Goal: Task Accomplishment & Management: Manage account settings

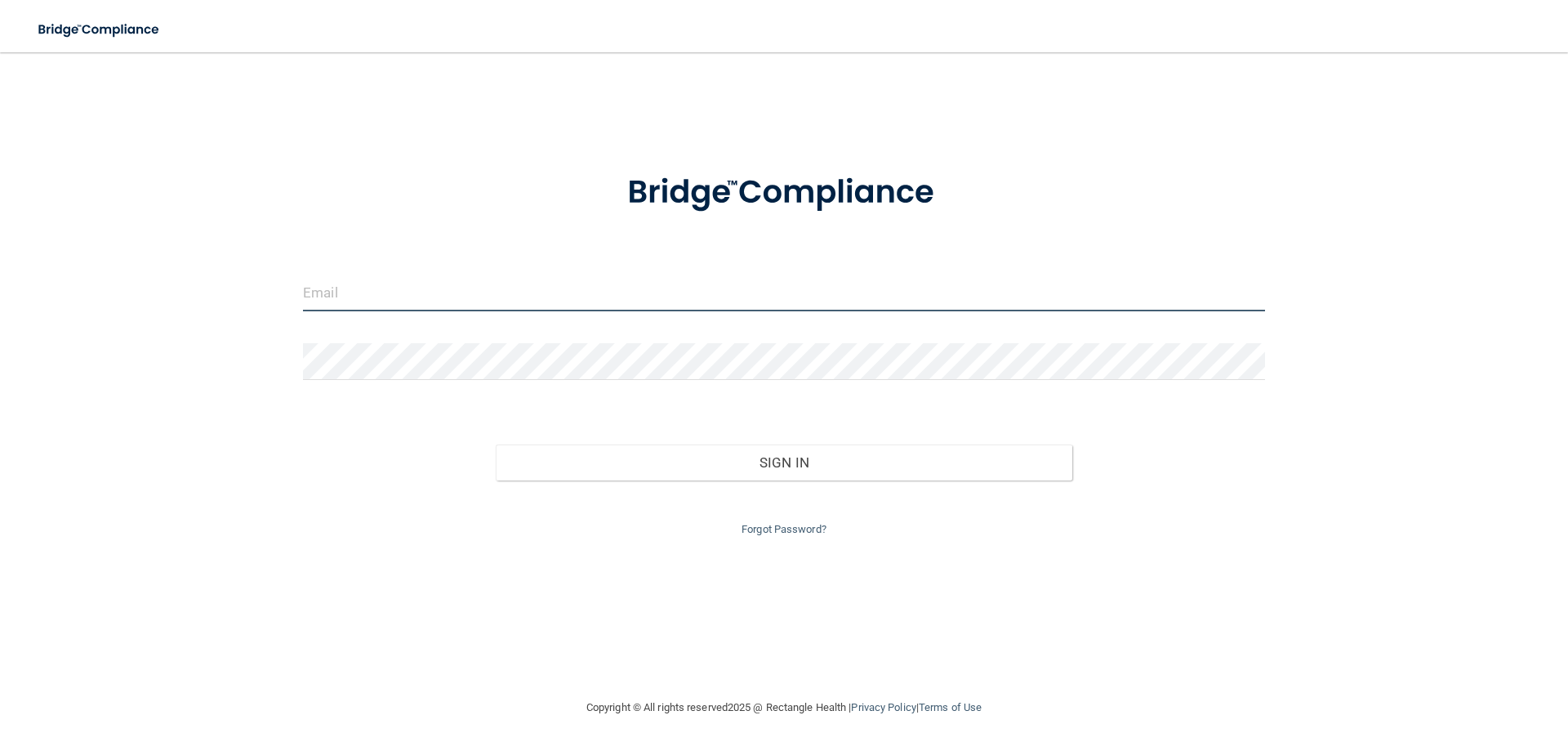
click at [366, 295] on input "email" at bounding box center [784, 293] width 962 height 37
type input "[EMAIL_ADDRESS][DOMAIN_NAME]"
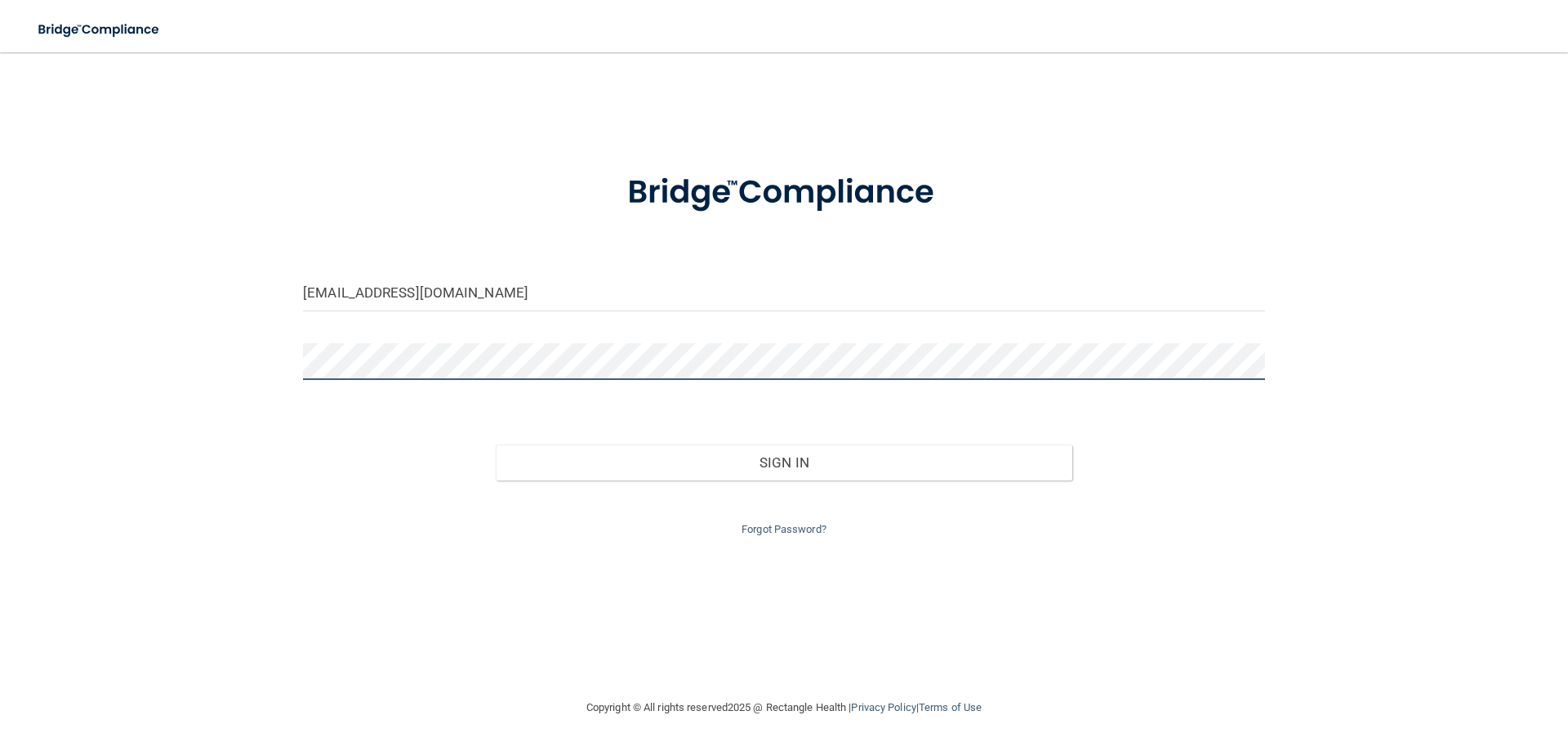
click at [495, 444] on button "Sign In" at bounding box center [784, 462] width 577 height 36
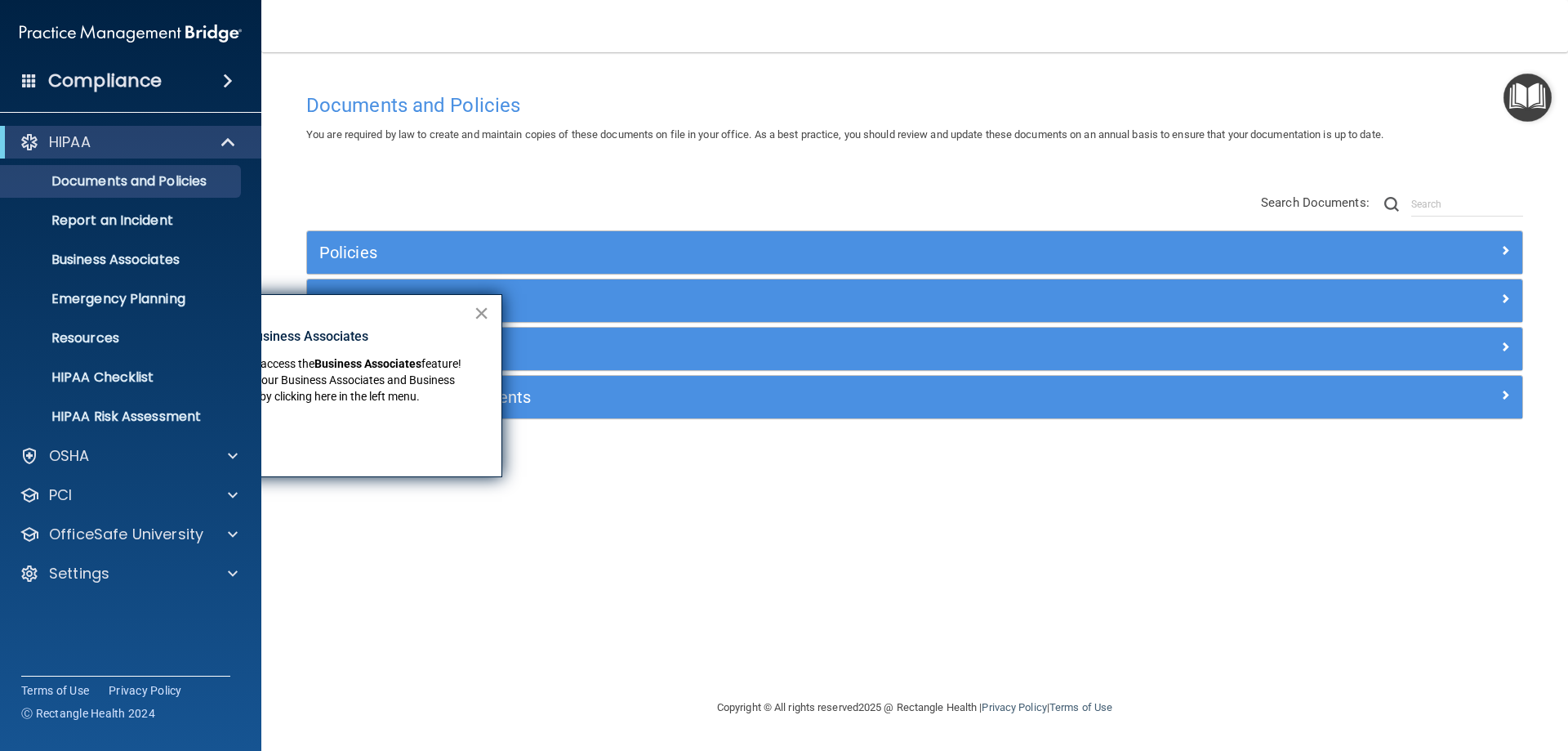
click at [481, 311] on button "×" at bounding box center [481, 313] width 15 height 26
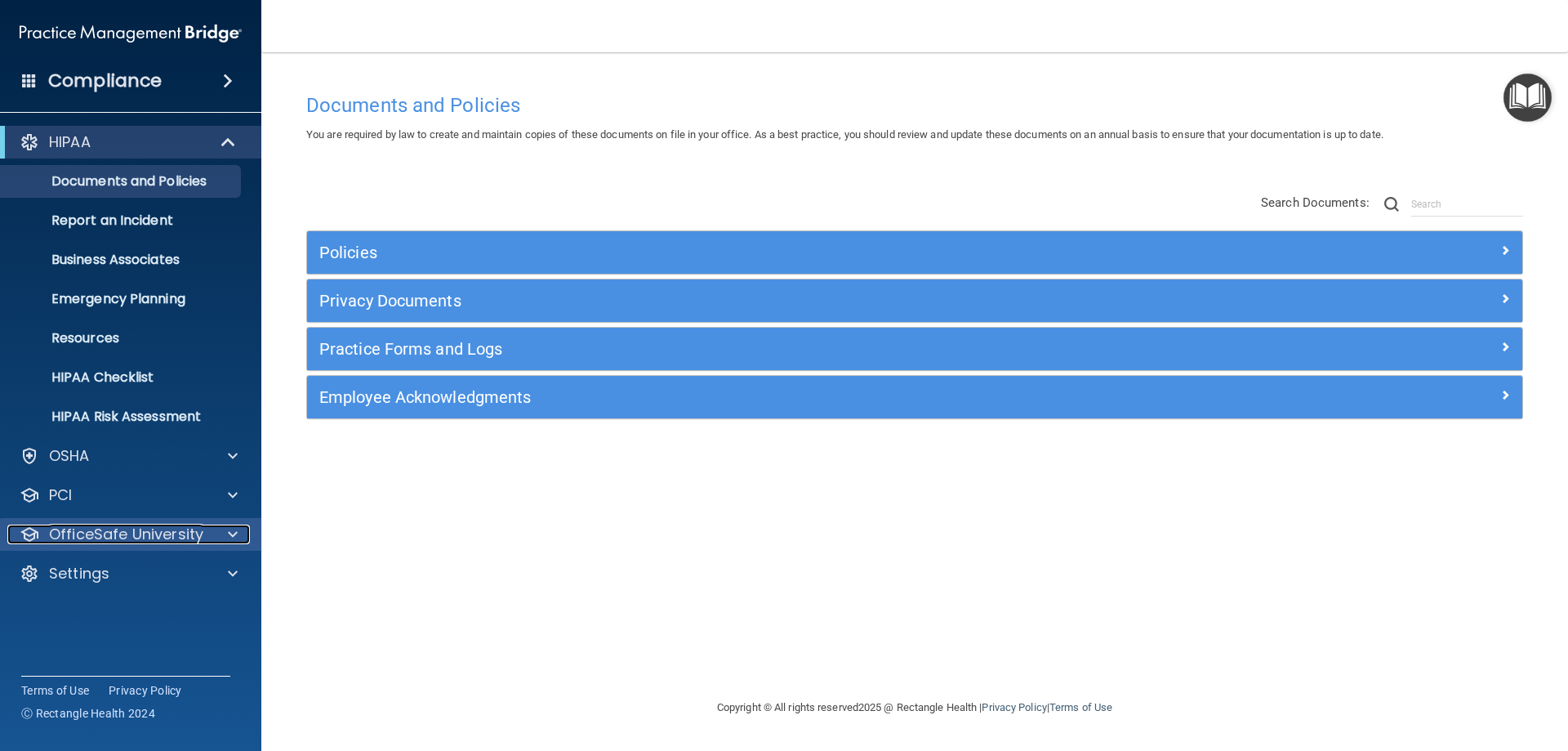
click at [230, 539] on span at bounding box center [232, 534] width 10 height 20
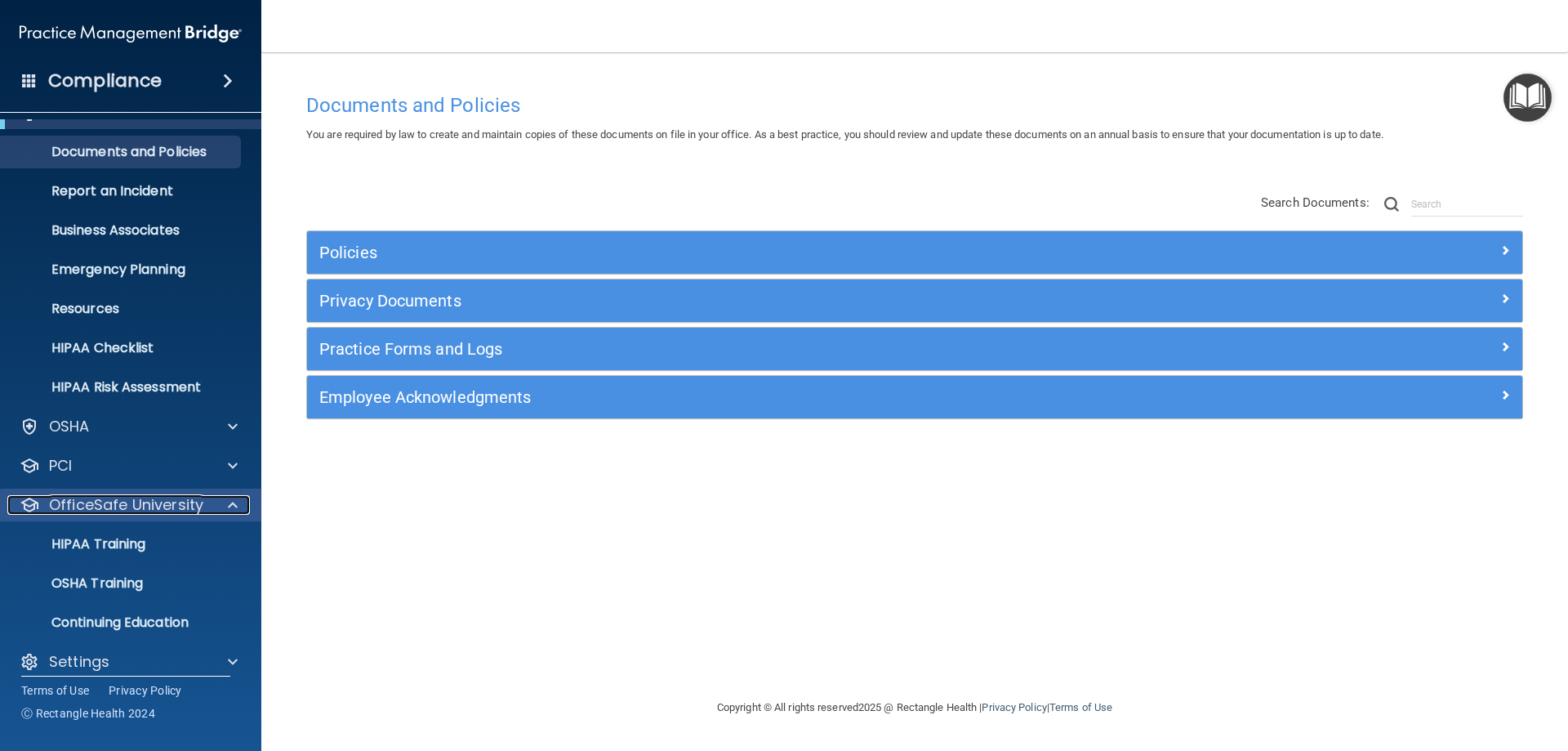
scroll to position [45, 0]
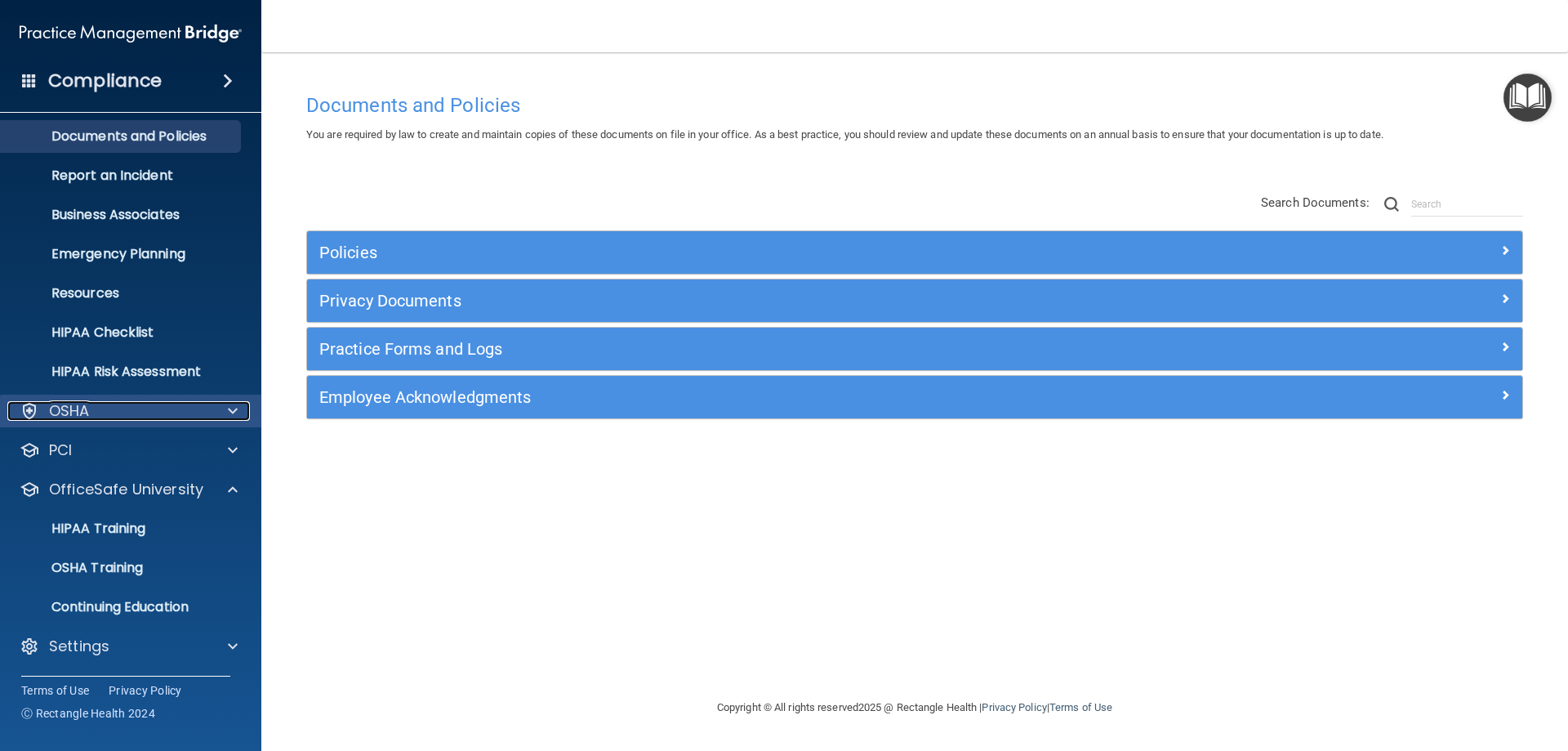
click at [229, 403] on span at bounding box center [232, 411] width 10 height 20
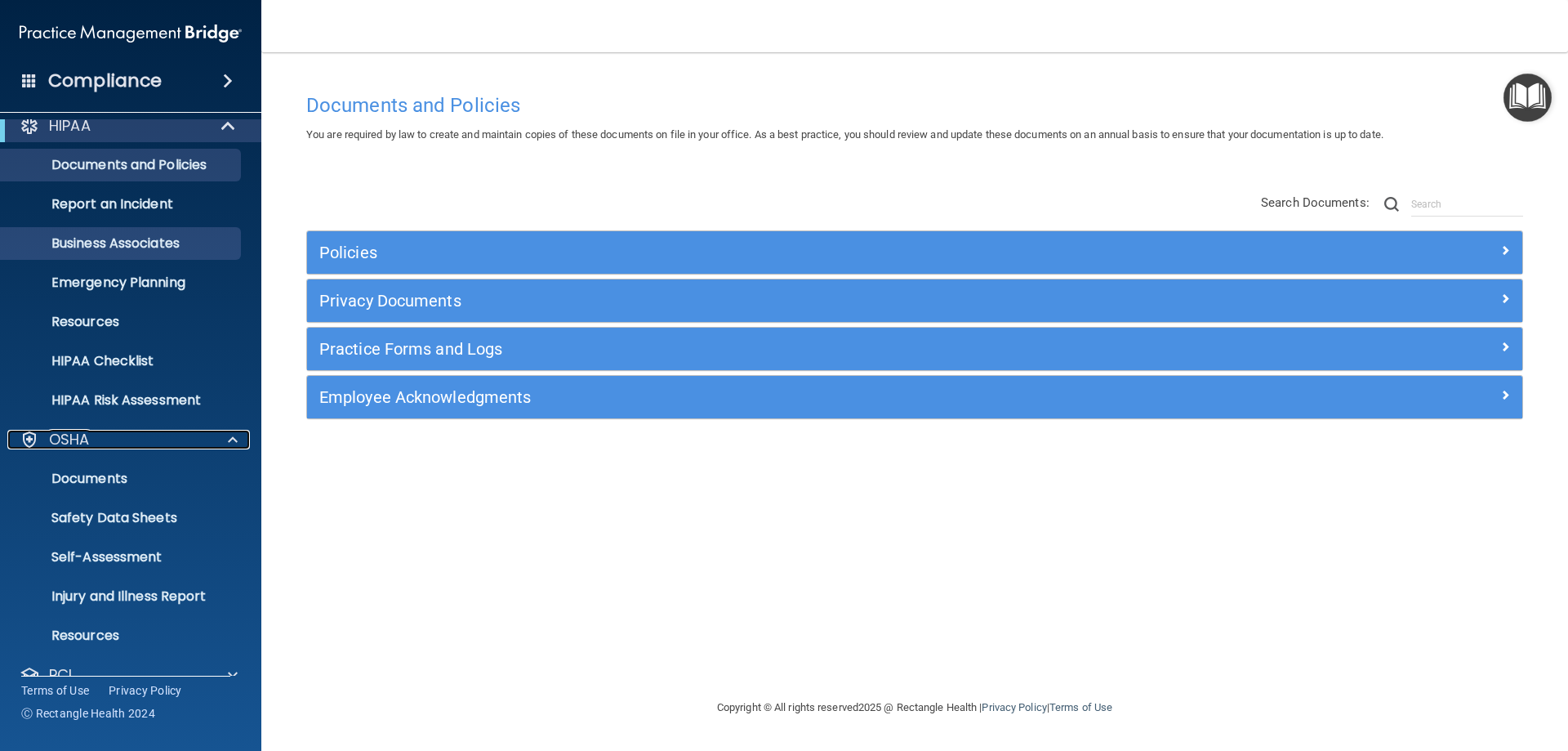
scroll to position [0, 0]
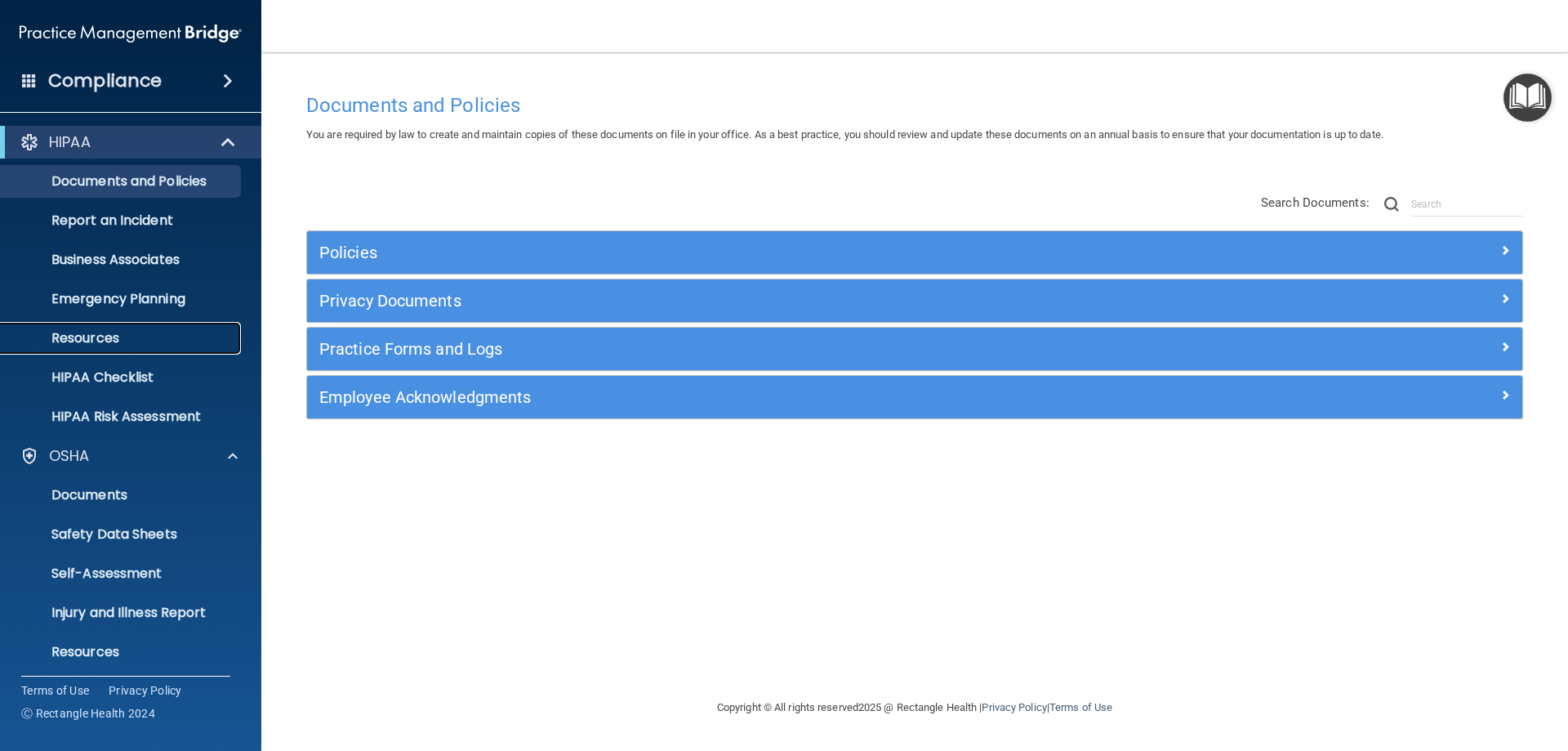
click at [129, 334] on p "Resources" at bounding box center [122, 337] width 223 height 16
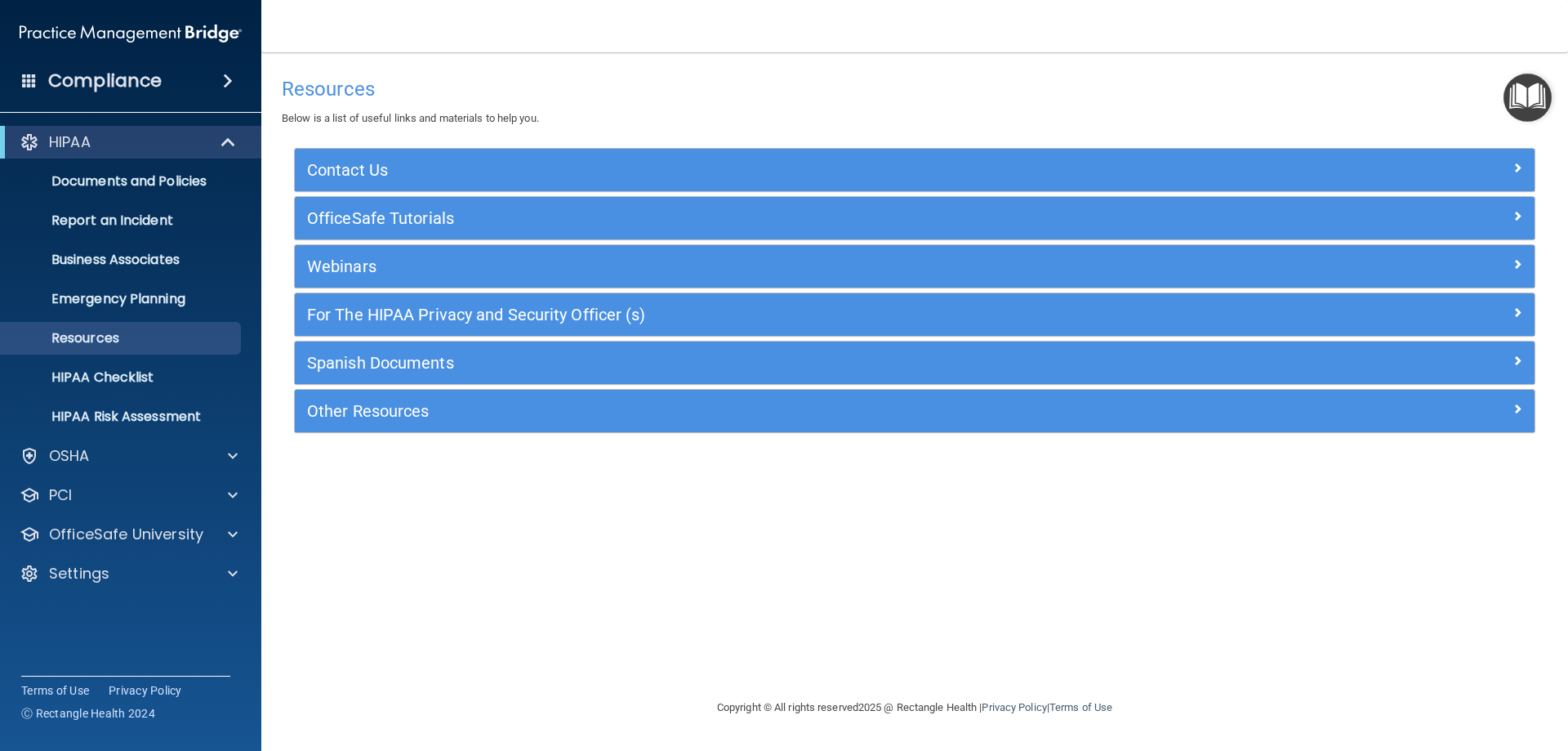
click at [1520, 102] on img "Open Resource Center" at bounding box center [1527, 97] width 49 height 49
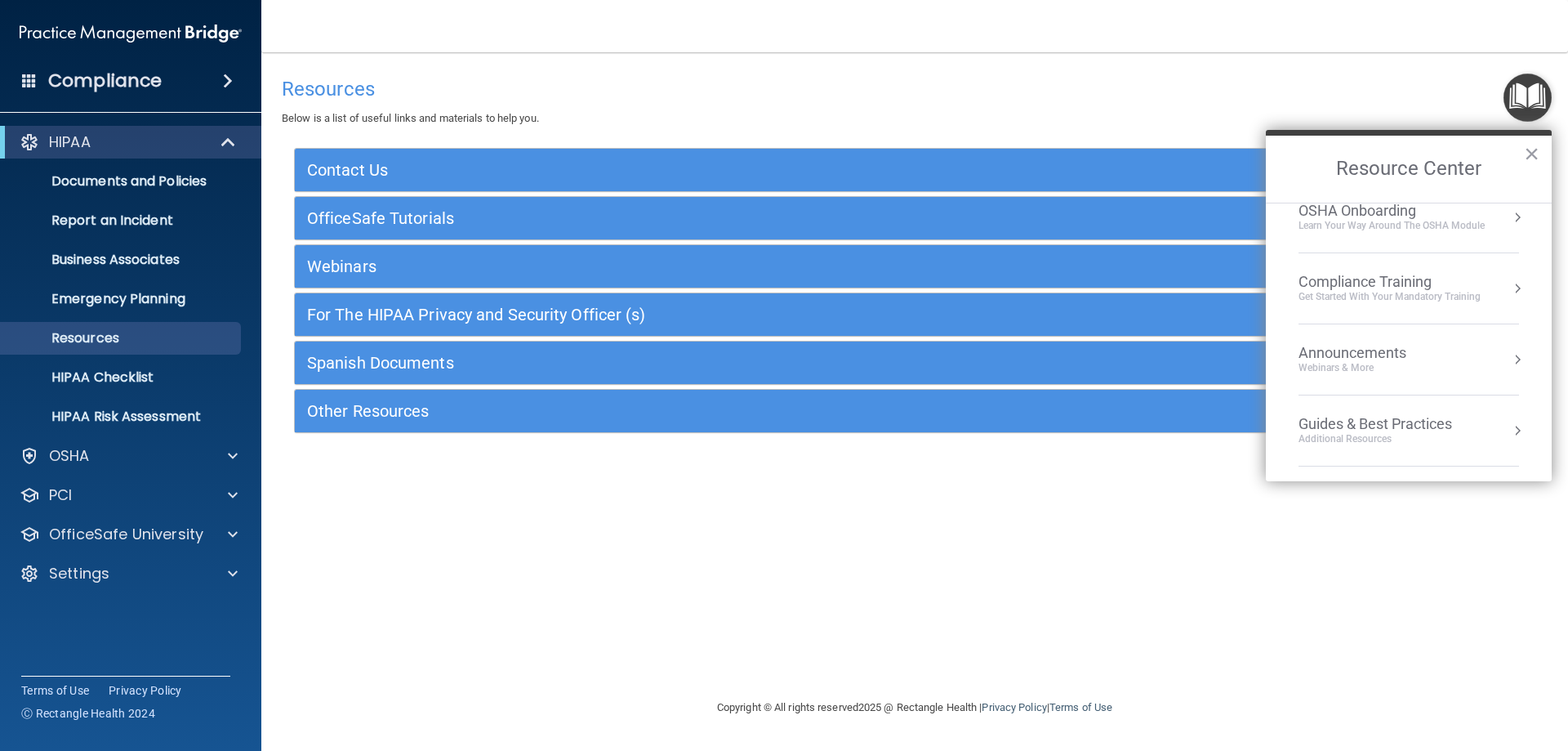
scroll to position [233, 0]
click at [232, 533] on span at bounding box center [232, 534] width 10 height 20
click at [139, 573] on p "HIPAA Training" at bounding box center [77, 573] width 134 height 16
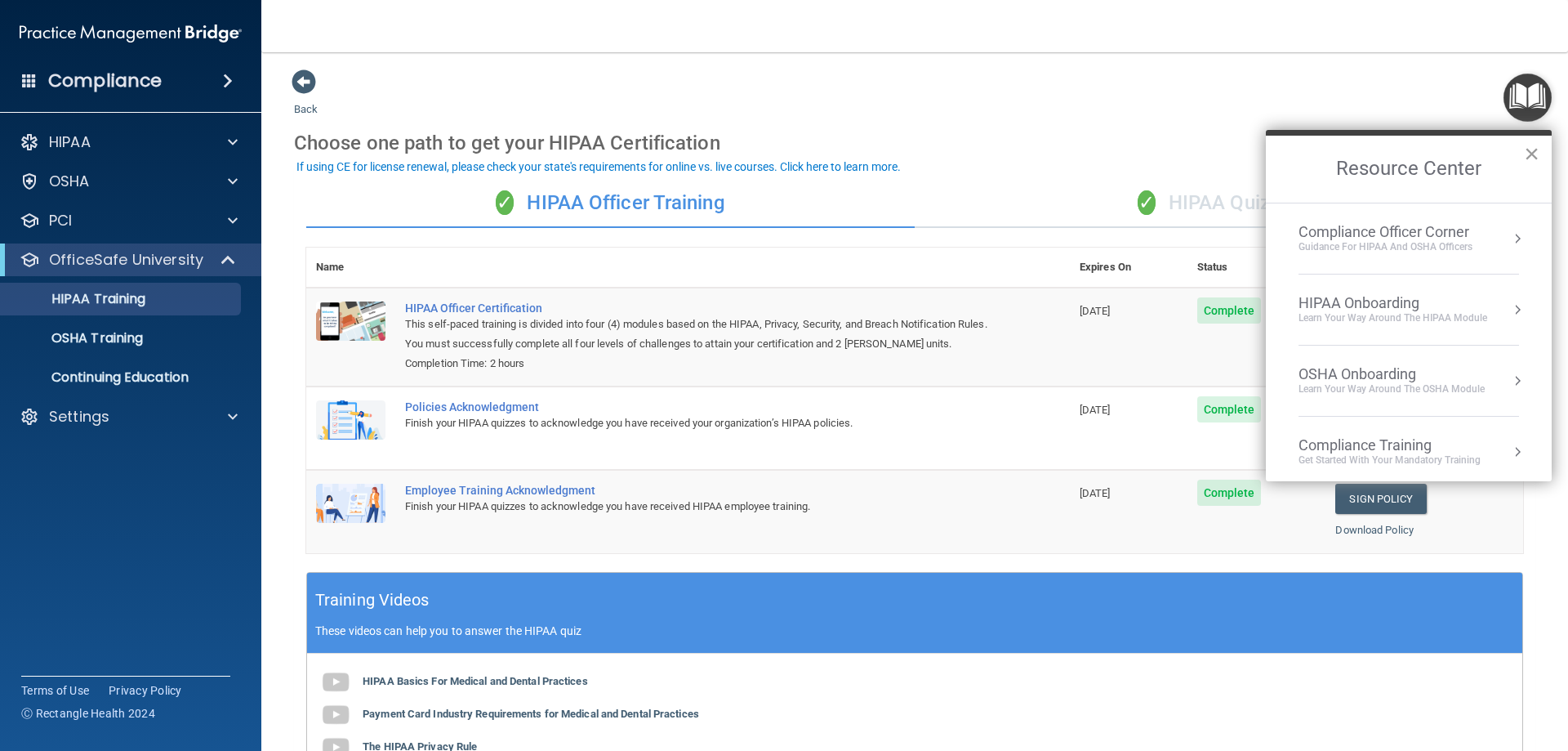
click at [1538, 151] on button "×" at bounding box center [1532, 152] width 15 height 26
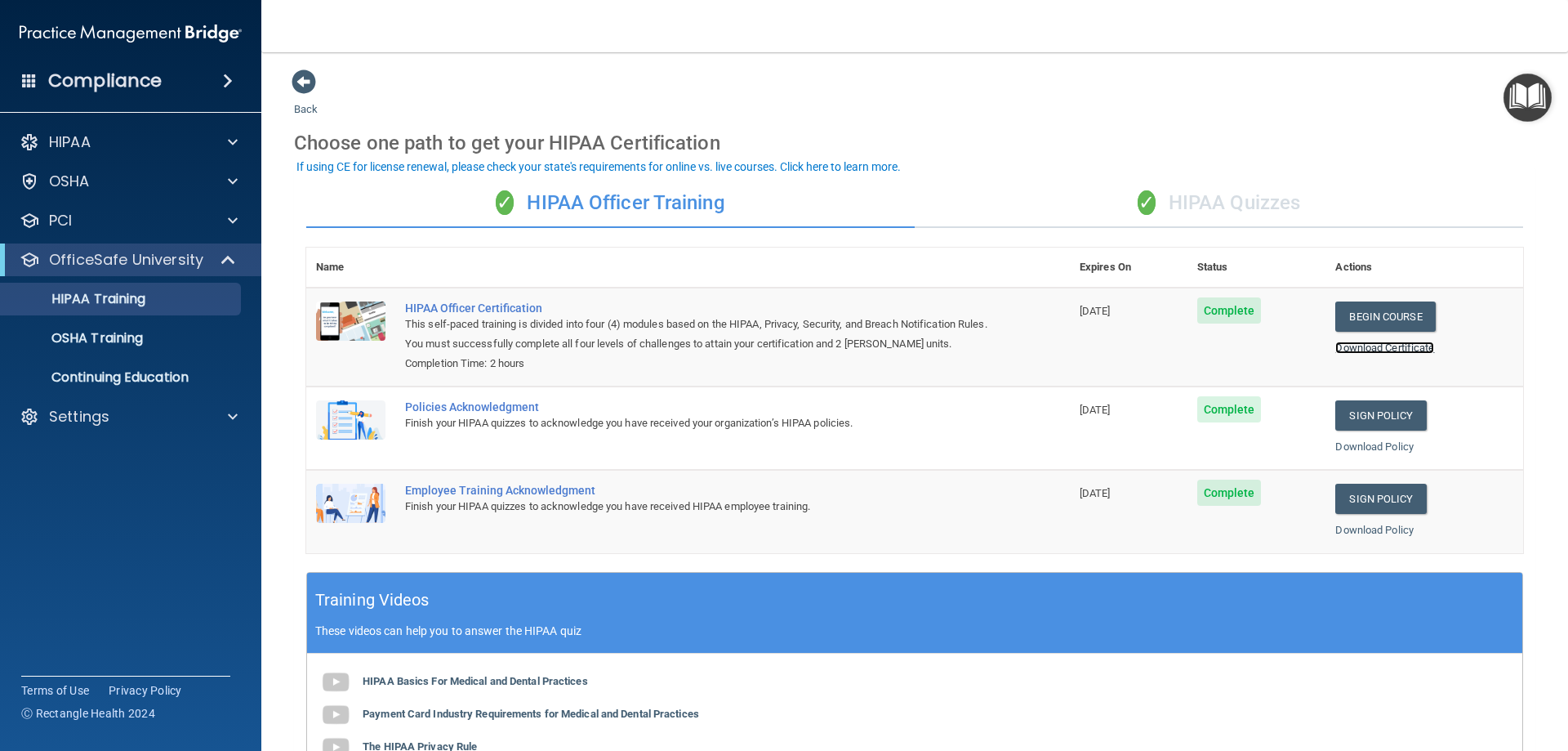
click at [1398, 352] on link "Download Certificate" at bounding box center [1384, 347] width 99 height 12
